Goal: Task Accomplishment & Management: Manage account settings

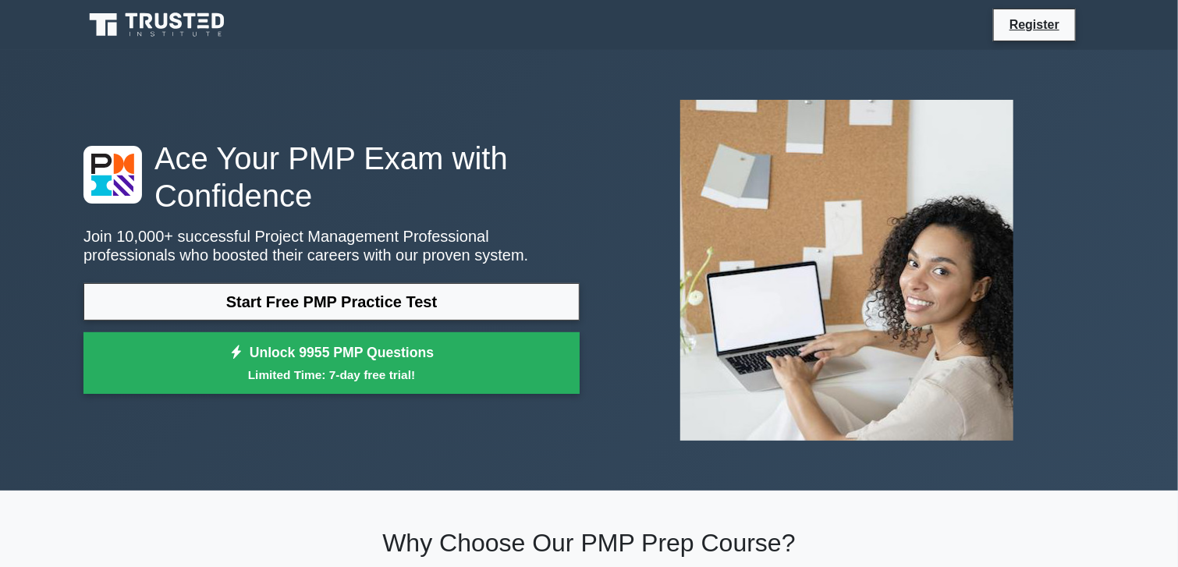
click at [109, 30] on icon at bounding box center [112, 29] width 9 height 13
click at [1025, 34] on link "Register" at bounding box center [1034, 25] width 69 height 20
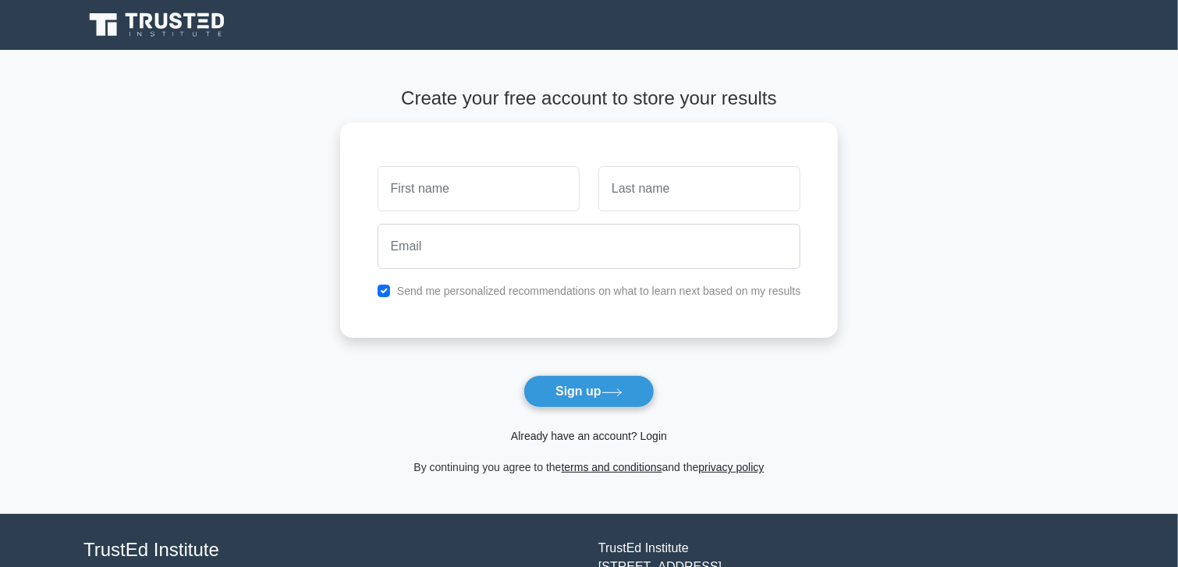
click at [563, 436] on link "Already have an account? Login" at bounding box center [589, 436] width 156 height 12
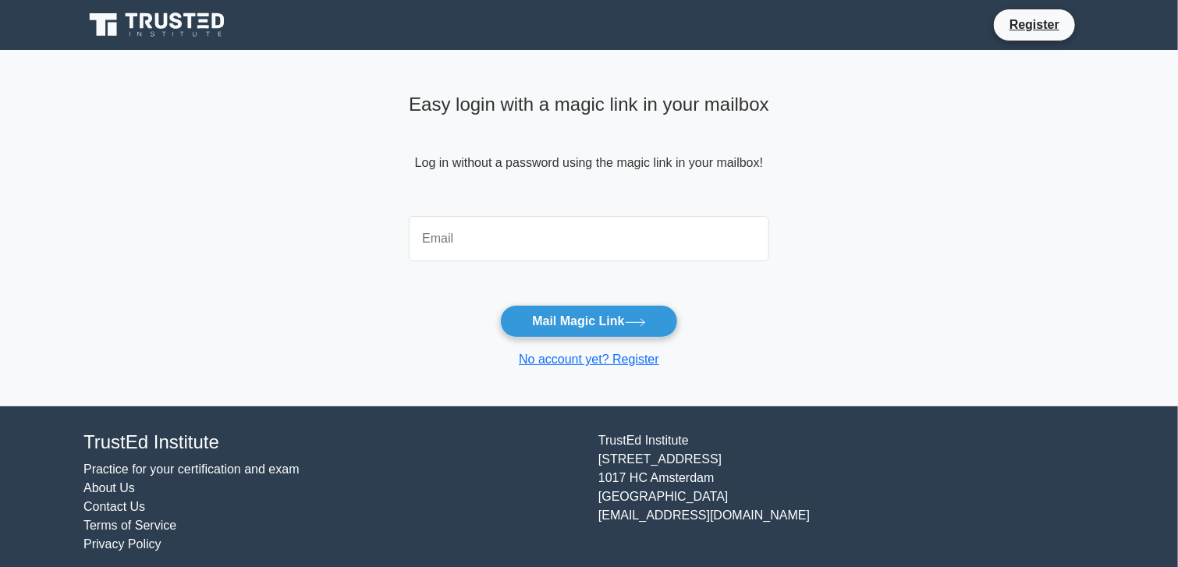
click at [525, 236] on input "email" at bounding box center [589, 238] width 360 height 45
type input "farookbasha319@gmail.com"
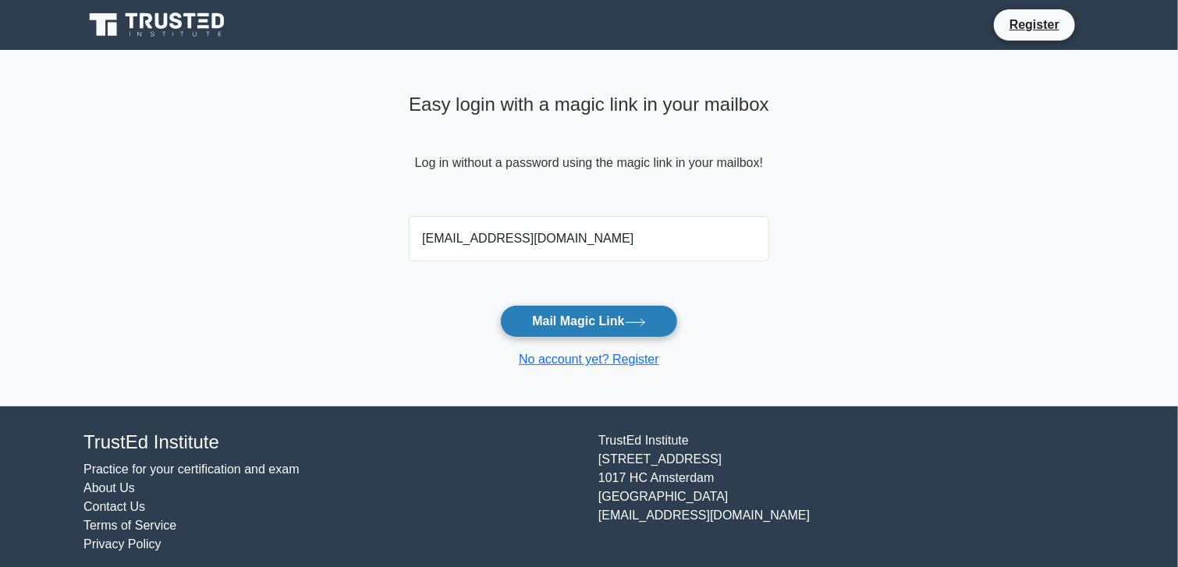
click at [548, 310] on button "Mail Magic Link" at bounding box center [588, 321] width 177 height 33
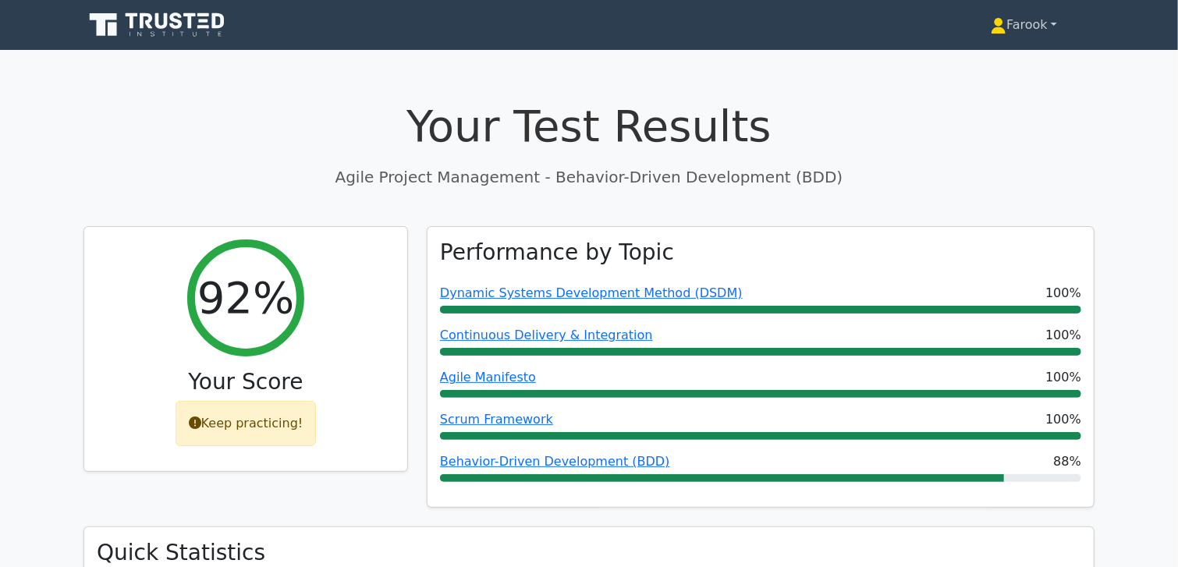
click at [1033, 31] on link "Farook" at bounding box center [1023, 24] width 141 height 31
click at [1005, 91] on link "Settings" at bounding box center [1015, 86] width 123 height 25
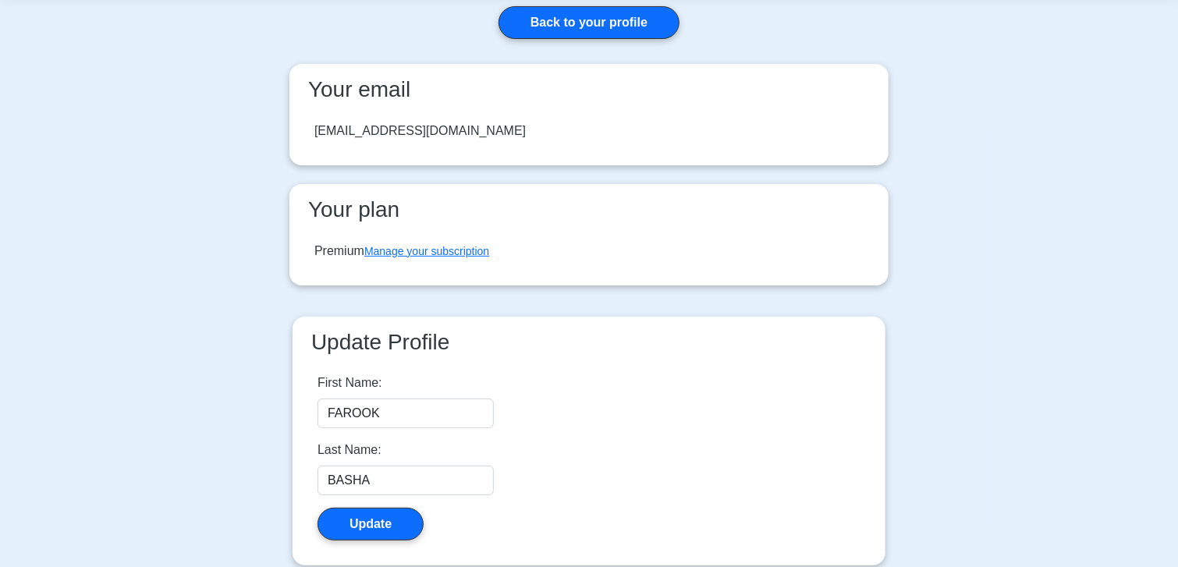
scroll to position [156, 0]
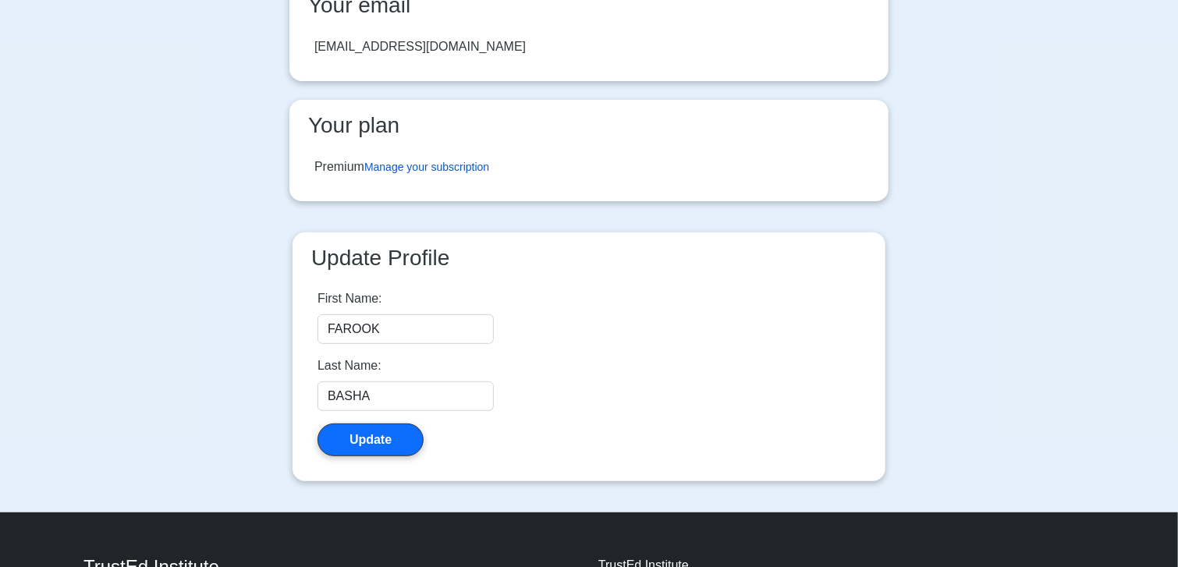
click at [435, 169] on link "Manage your subscription" at bounding box center [426, 167] width 125 height 12
